Goal: Information Seeking & Learning: Find specific fact

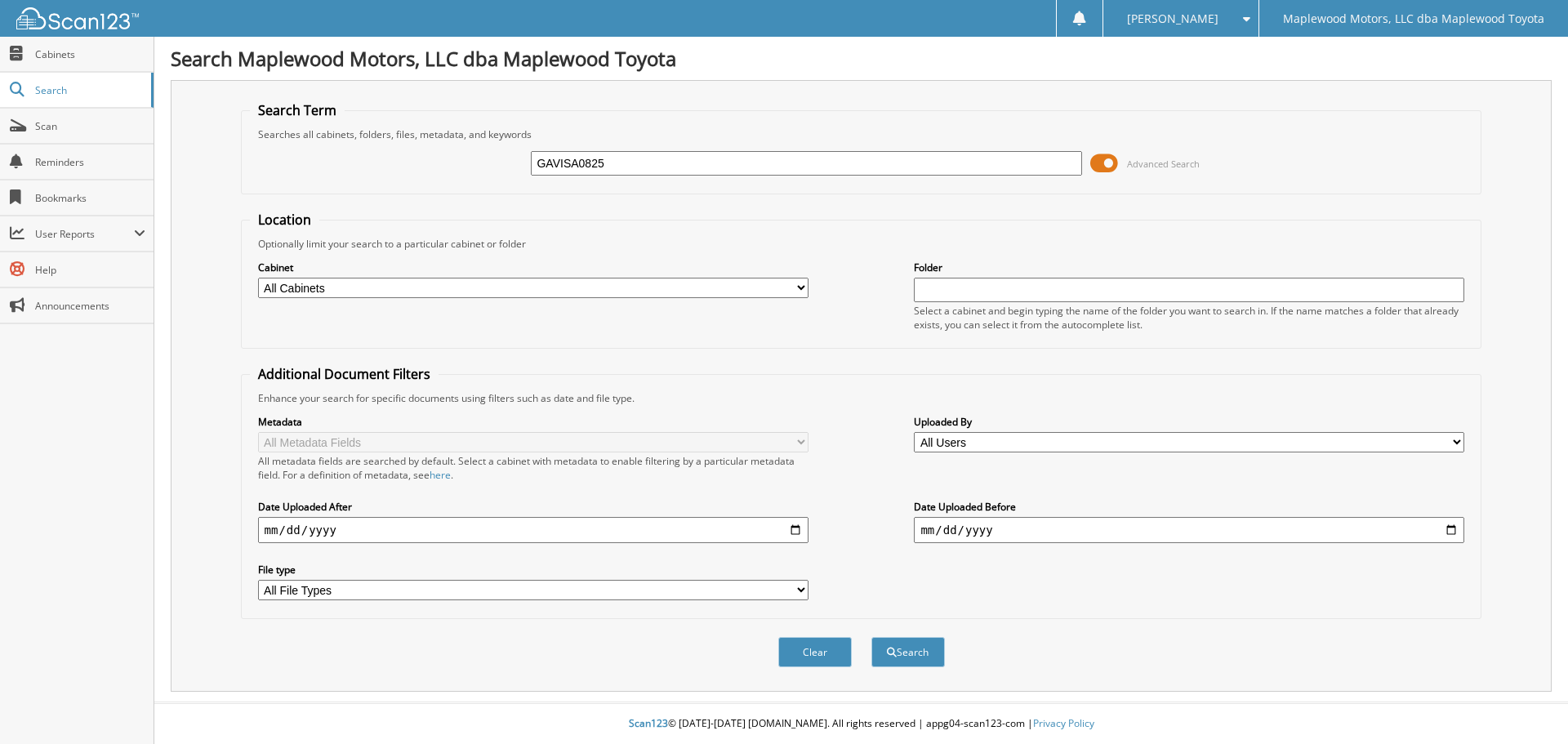
type input "GAVISA0825"
click at [871, 637] on button "Search" at bounding box center [907, 652] width 74 height 30
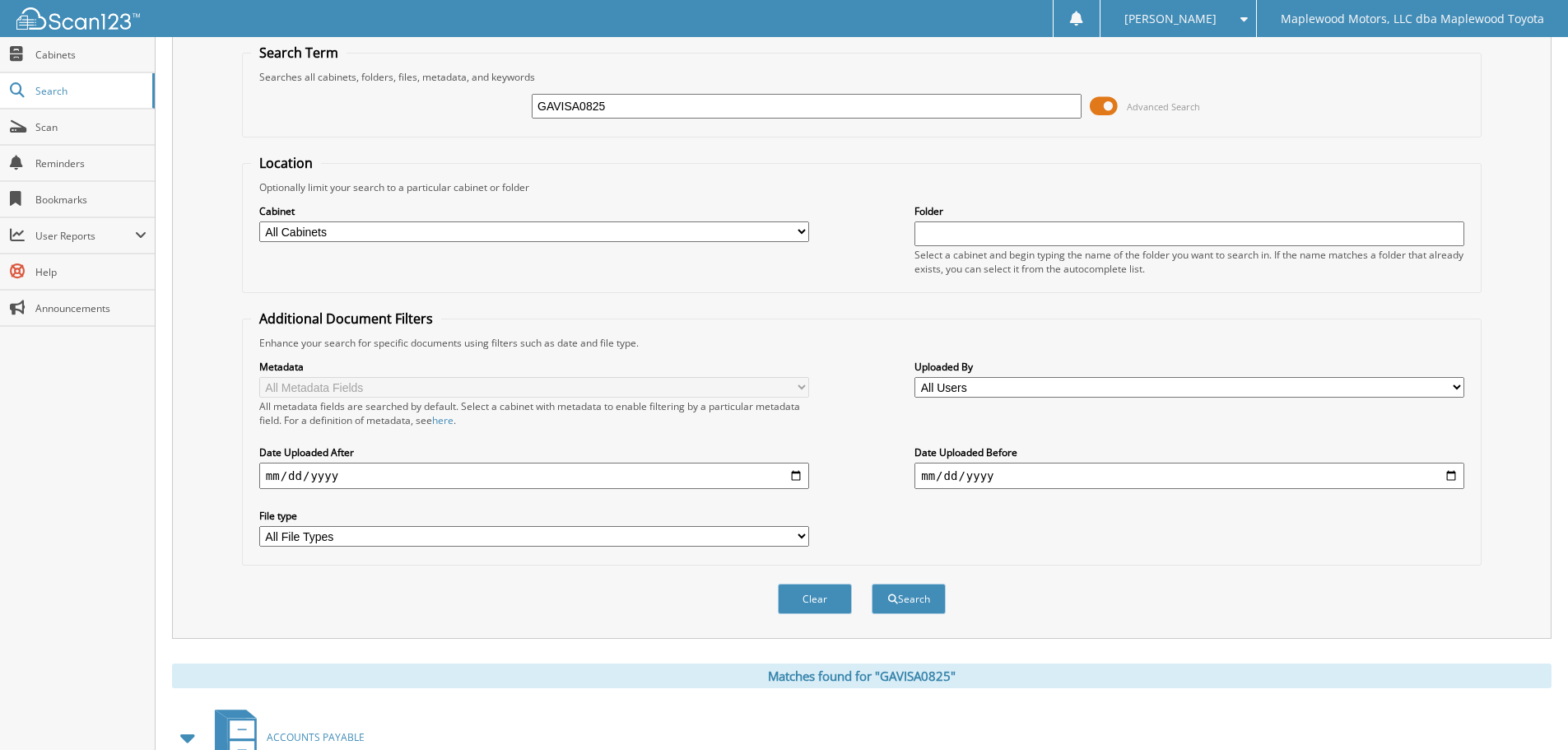
scroll to position [262, 0]
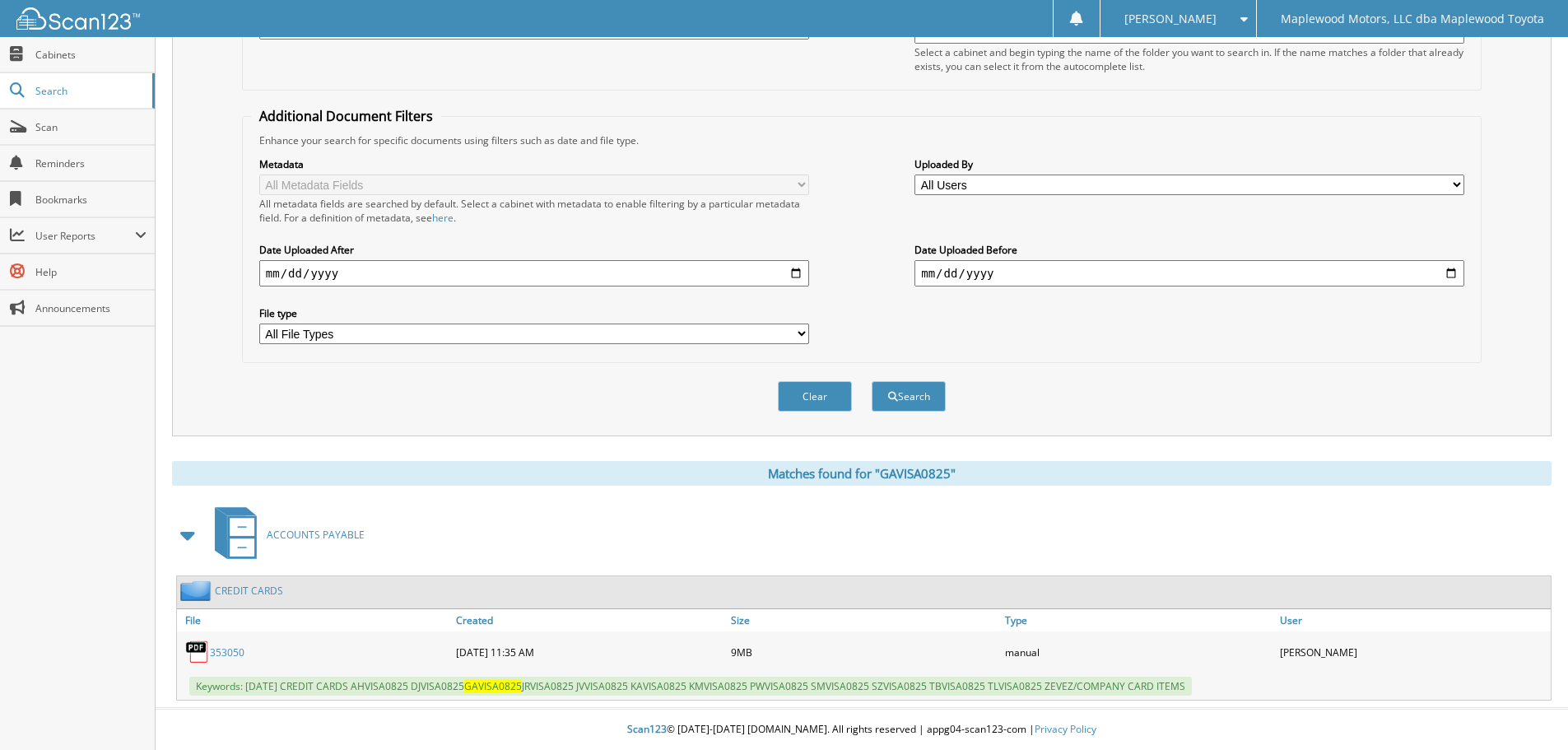
click at [247, 595] on link "CREDIT CARDS" at bounding box center [249, 591] width 68 height 14
